Goal: Use online tool/utility

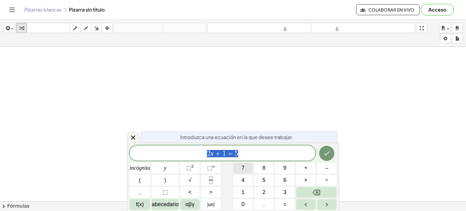
scroll to position [202, 0]
click at [253, 151] on span "2 x + 1 = 5" at bounding box center [223, 153] width 186 height 8
click at [169, 101] on div at bounding box center [233, 24] width 466 height 358
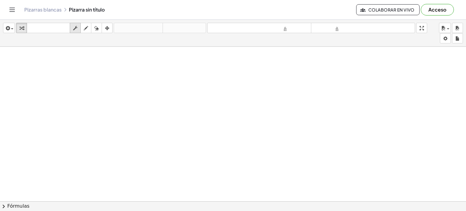
click at [79, 30] on div "button" at bounding box center [75, 27] width 8 height 7
click at [86, 28] on icon "button" at bounding box center [86, 28] width 4 height 7
click at [99, 93] on div at bounding box center [233, 24] width 466 height 358
click at [110, 90] on div at bounding box center [233, 24] width 466 height 358
drag, startPoint x: 118, startPoint y: 81, endPoint x: 144, endPoint y: 99, distance: 31.9
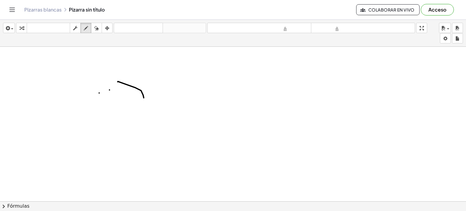
click at [144, 98] on div at bounding box center [233, 24] width 466 height 358
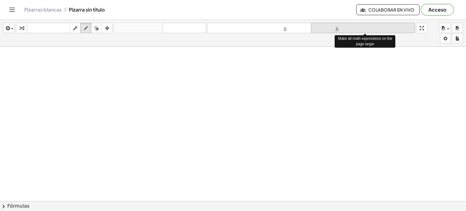
click at [383, 27] on font "tamaño_del_formato" at bounding box center [363, 28] width 101 height 6
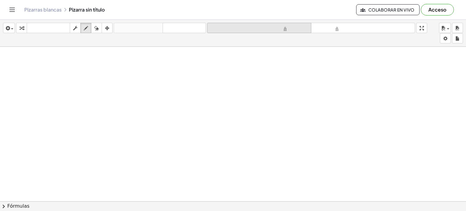
click at [300, 31] on font "tamaño_del_formato" at bounding box center [259, 28] width 101 height 6
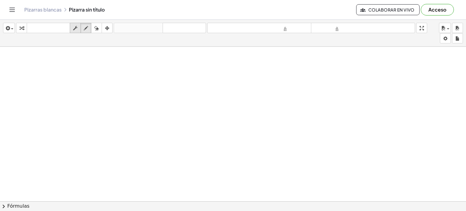
click at [74, 29] on icon "button" at bounding box center [75, 28] width 4 height 7
drag, startPoint x: 103, startPoint y: 80, endPoint x: 107, endPoint y: 66, distance: 14.8
click at [106, 64] on div at bounding box center [233, 24] width 466 height 358
click at [107, 65] on div at bounding box center [233, 24] width 466 height 358
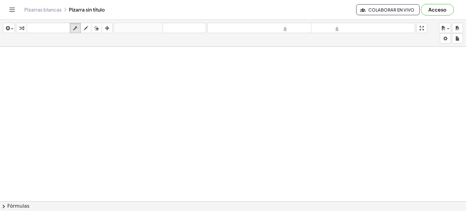
click at [207, 151] on div at bounding box center [233, 24] width 466 height 358
click at [204, 127] on div at bounding box center [233, 24] width 466 height 358
drag, startPoint x: 151, startPoint y: 92, endPoint x: 109, endPoint y: 75, distance: 45.4
click at [150, 91] on div at bounding box center [233, 24] width 466 height 358
click at [34, 32] on button "teclado teclado" at bounding box center [48, 28] width 43 height 10
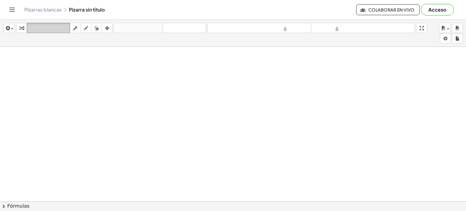
click at [44, 23] on button "teclado teclado" at bounding box center [48, 28] width 43 height 10
click at [48, 29] on font "teclado" at bounding box center [48, 28] width 40 height 6
click at [47, 30] on font "teclado" at bounding box center [48, 28] width 40 height 6
click at [53, 30] on font "teclado" at bounding box center [48, 28] width 40 height 6
click at [11, 28] on div "button" at bounding box center [9, 27] width 9 height 7
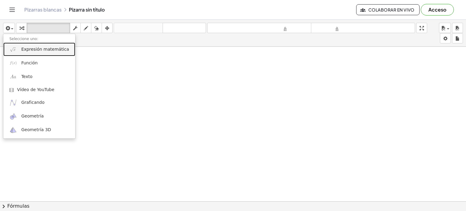
click at [50, 48] on font "Expresión matemática" at bounding box center [45, 49] width 48 height 5
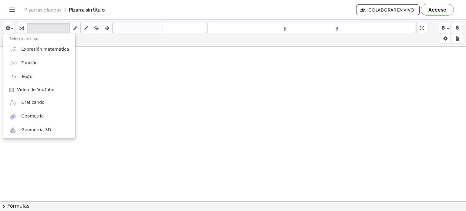
click at [50, 48] on div at bounding box center [233, 24] width 466 height 358
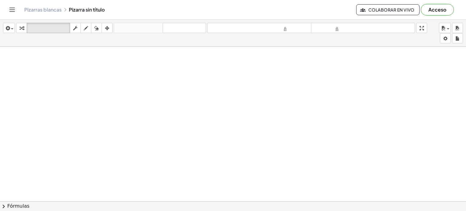
scroll to position [202, 0]
click at [12, 27] on div "button" at bounding box center [9, 27] width 9 height 7
click at [11, 29] on span "button" at bounding box center [12, 28] width 2 height 1
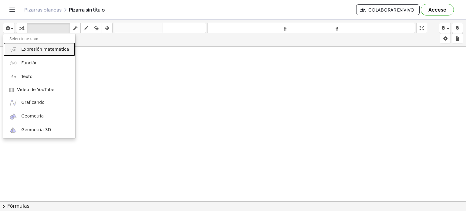
click at [31, 51] on font "Expresión matemática" at bounding box center [45, 49] width 48 height 5
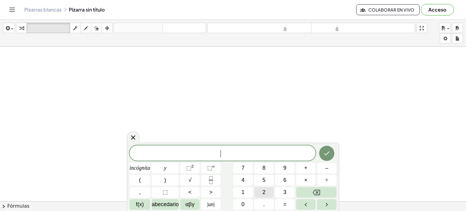
click at [263, 188] on button "2" at bounding box center [263, 192] width 19 height 11
click at [322, 192] on button "Retroceso" at bounding box center [316, 192] width 40 height 11
click at [139, 204] on font "f(x)" at bounding box center [140, 204] width 8 height 6
